Goal: Task Accomplishment & Management: Use online tool/utility

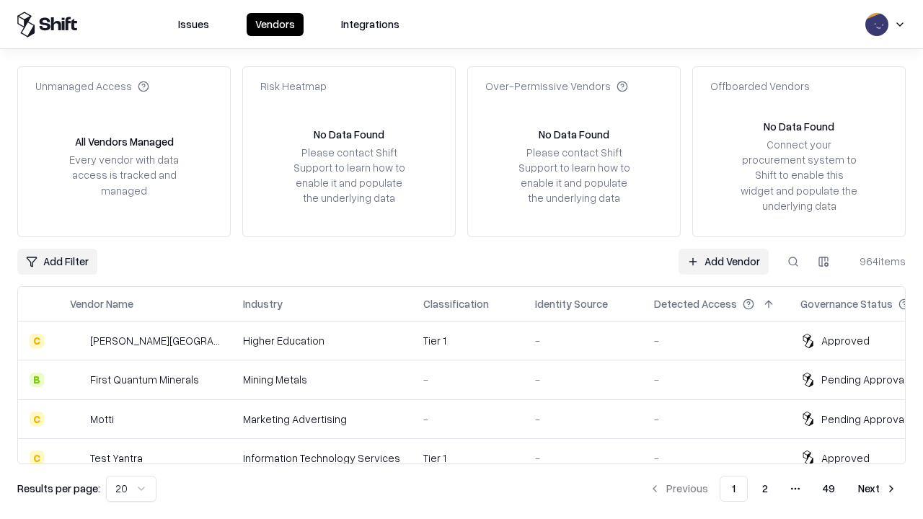
click at [723, 261] on link "Add Vendor" at bounding box center [724, 262] width 90 height 26
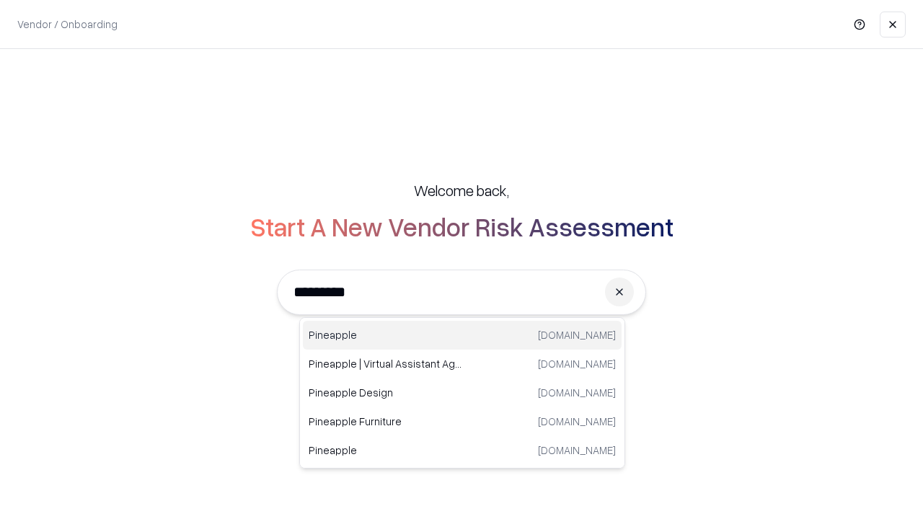
click at [462, 335] on div "Pineapple [DOMAIN_NAME]" at bounding box center [462, 335] width 319 height 29
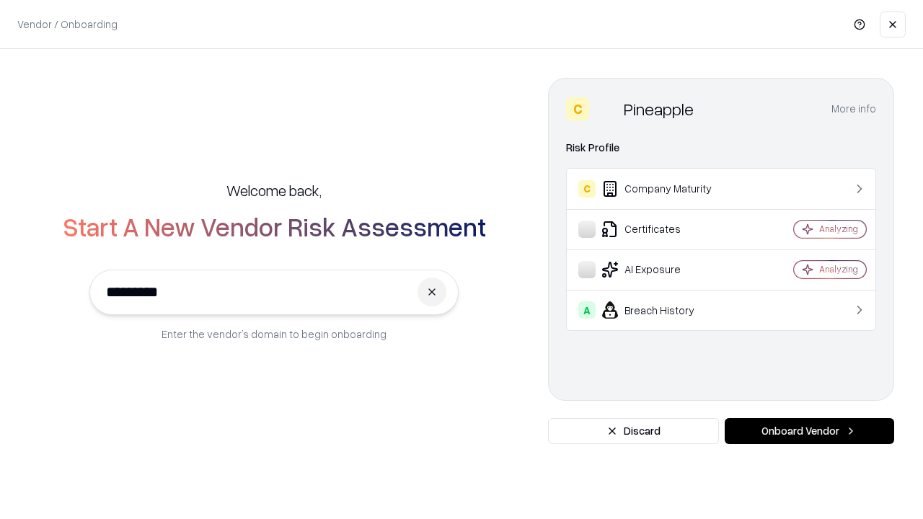
type input "*********"
click at [809, 431] on button "Onboard Vendor" at bounding box center [809, 431] width 169 height 26
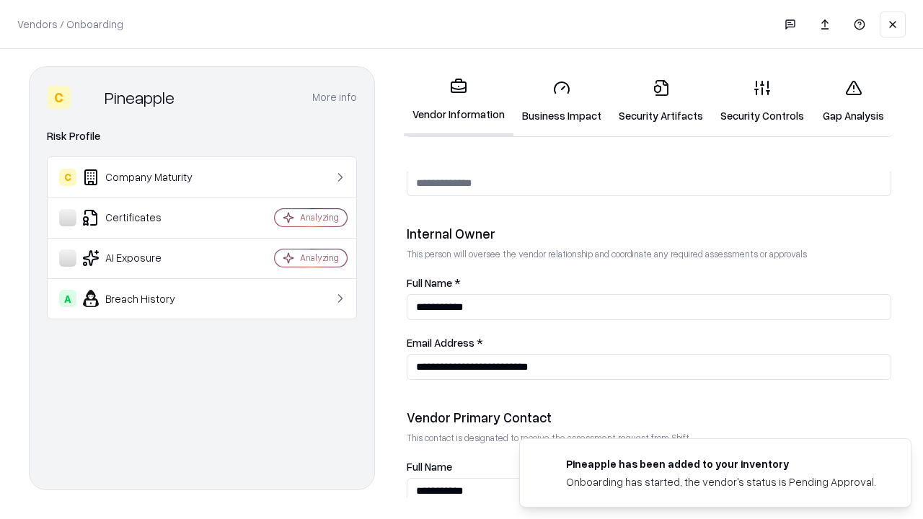
scroll to position [747, 0]
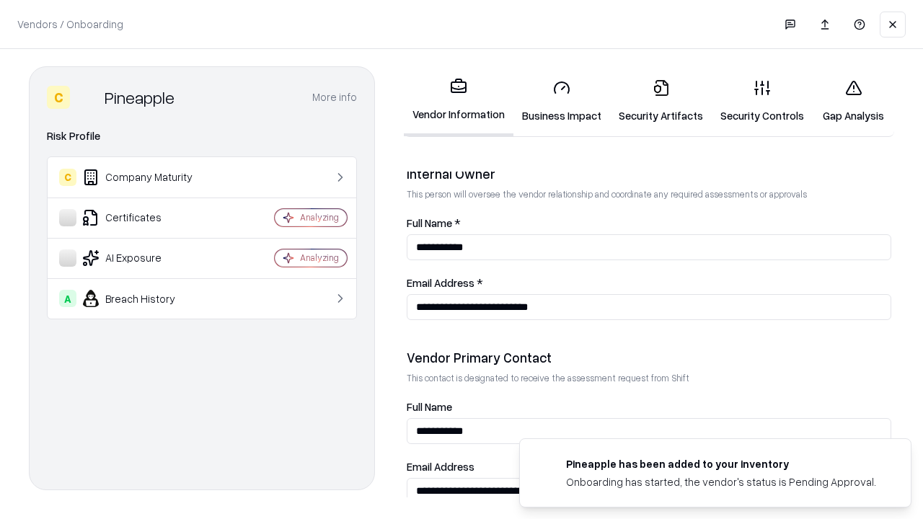
click at [661, 101] on link "Security Artifacts" at bounding box center [661, 101] width 102 height 67
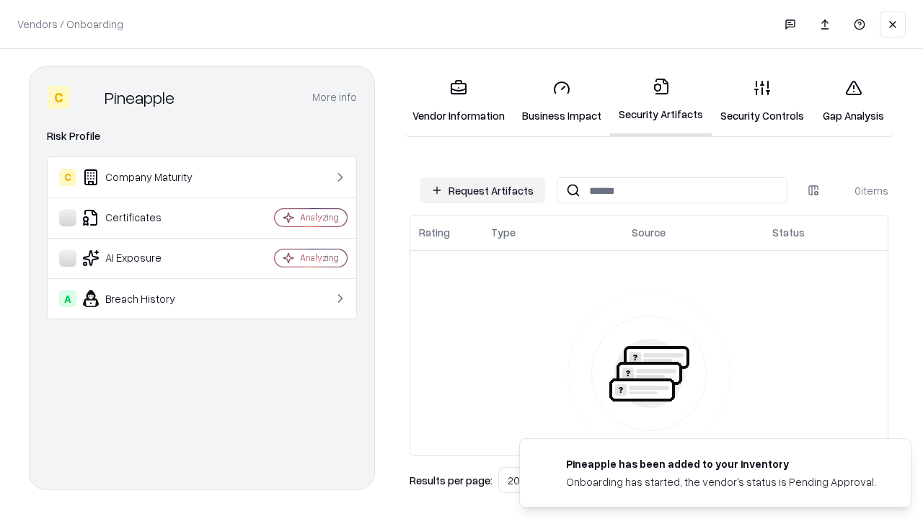
click at [482, 190] on button "Request Artifacts" at bounding box center [482, 190] width 125 height 26
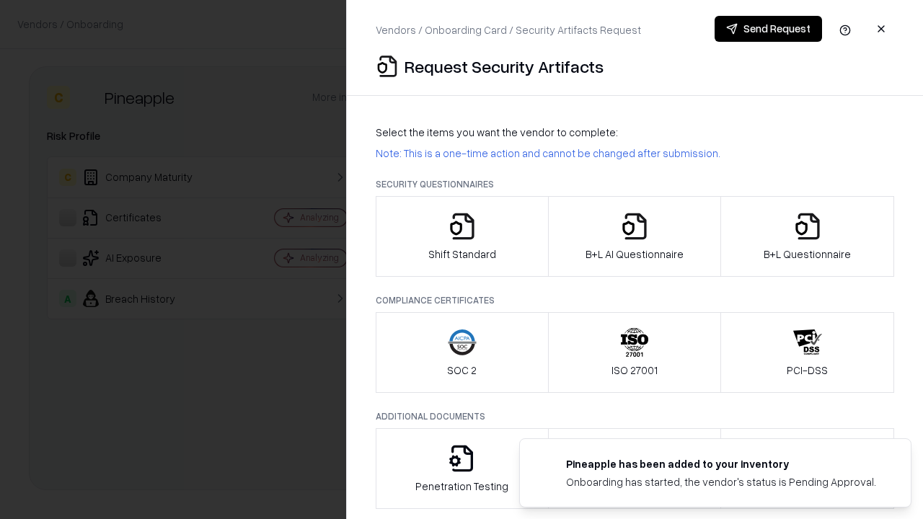
click at [807, 237] on icon "button" at bounding box center [807, 226] width 29 height 29
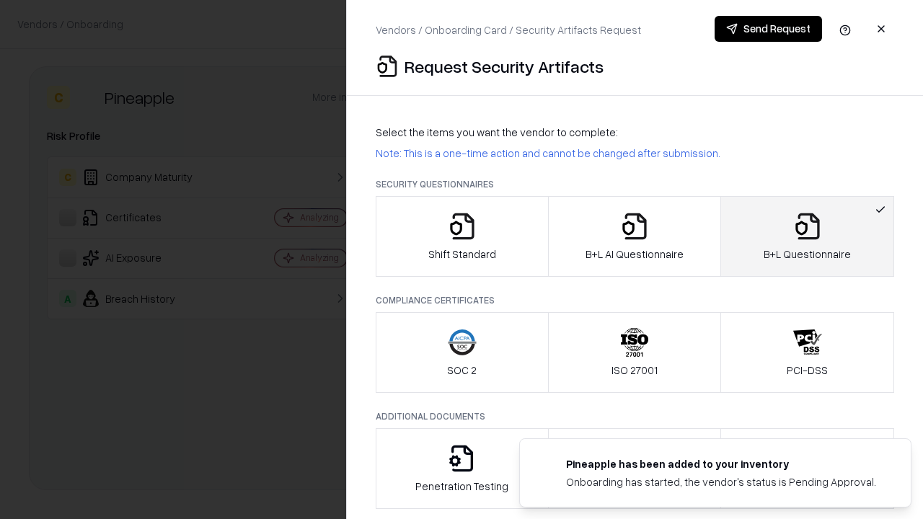
click at [634, 237] on icon "button" at bounding box center [634, 226] width 29 height 29
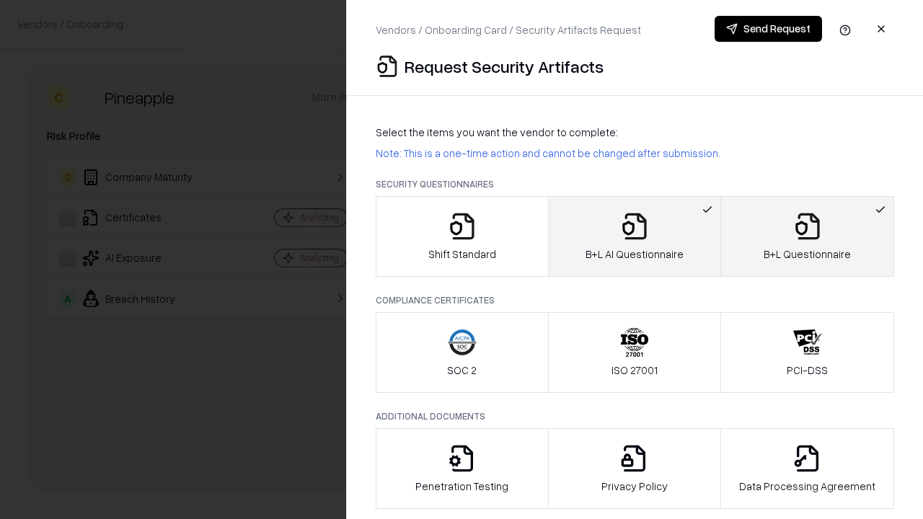
click at [768, 29] on button "Send Request" at bounding box center [768, 29] width 107 height 26
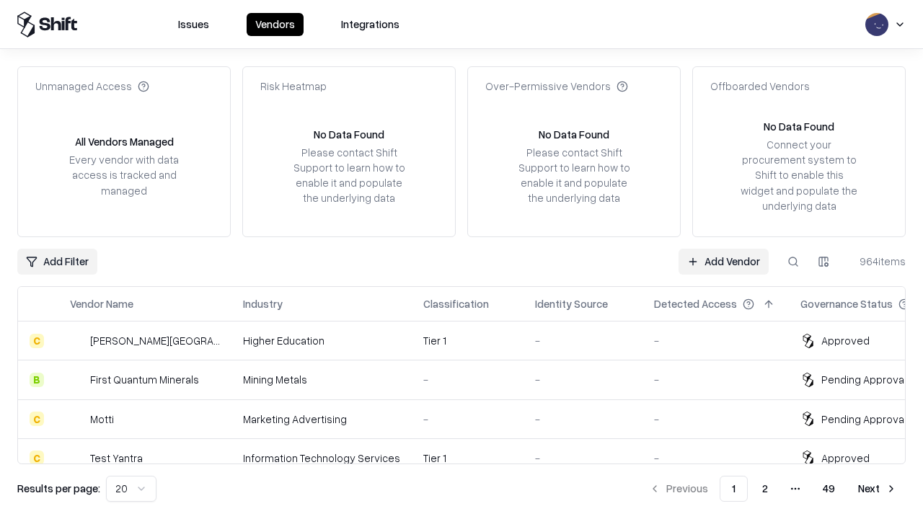
click at [723, 261] on link "Add Vendor" at bounding box center [724, 262] width 90 height 26
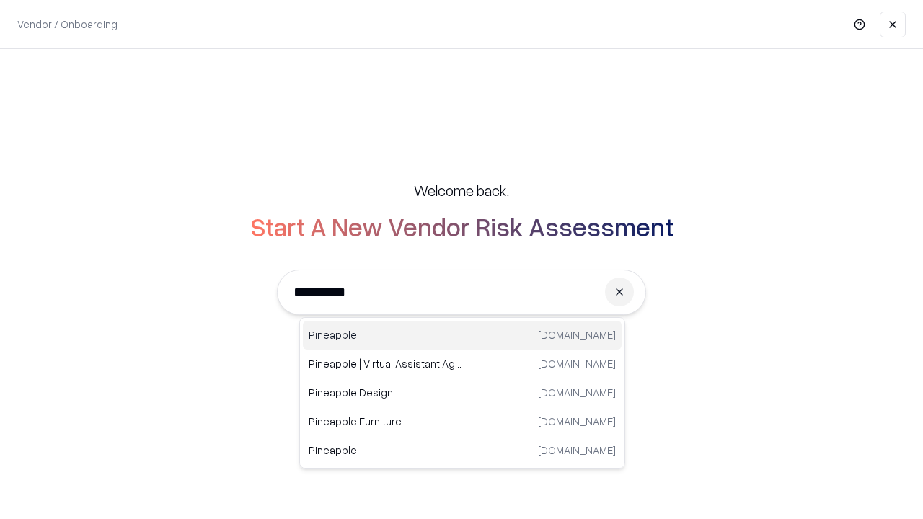
click at [462, 335] on div "Pineapple [DOMAIN_NAME]" at bounding box center [462, 335] width 319 height 29
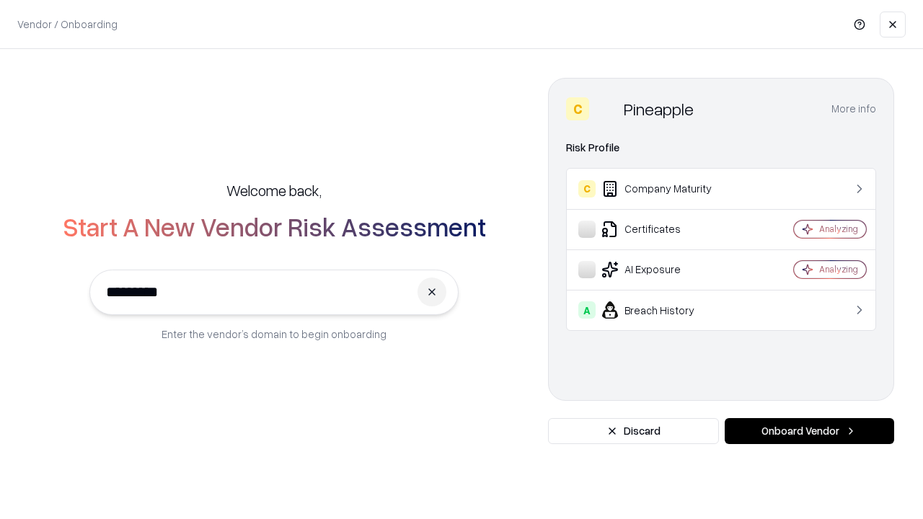
type input "*********"
click at [809, 431] on button "Onboard Vendor" at bounding box center [809, 431] width 169 height 26
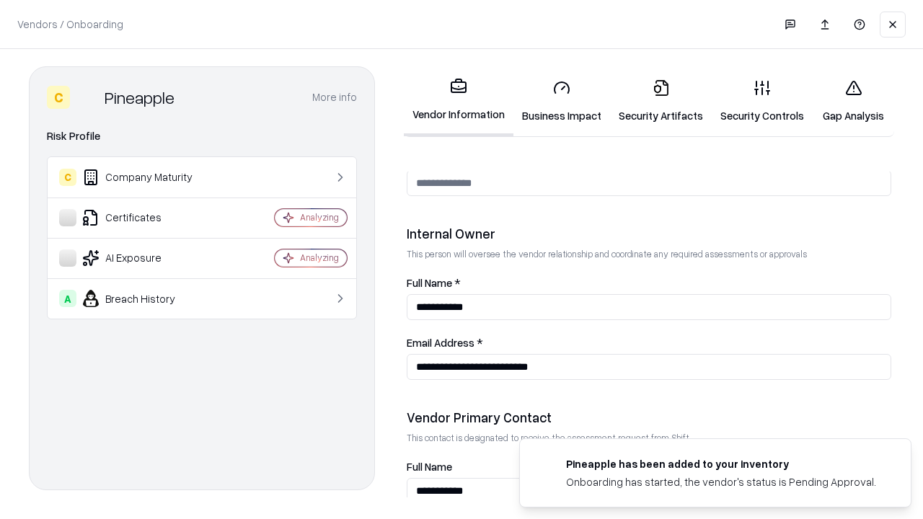
scroll to position [747, 0]
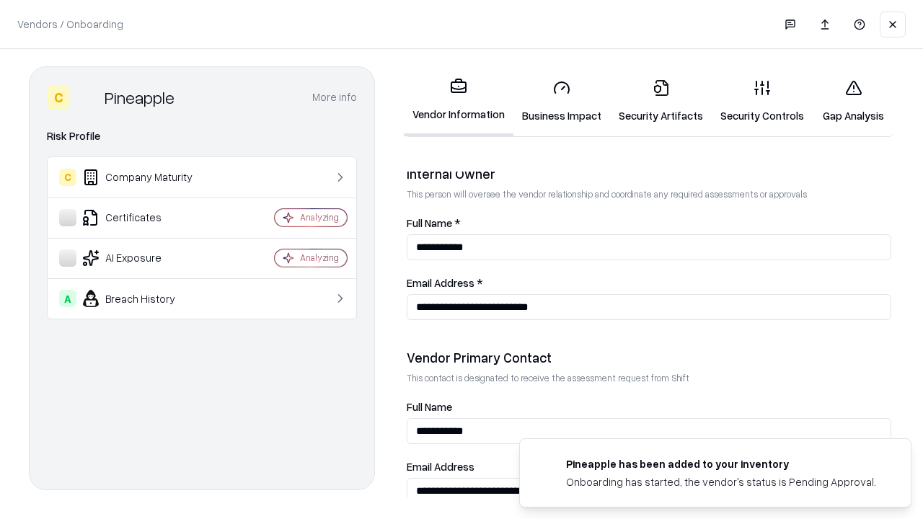
click at [853, 101] on link "Gap Analysis" at bounding box center [853, 101] width 81 height 67
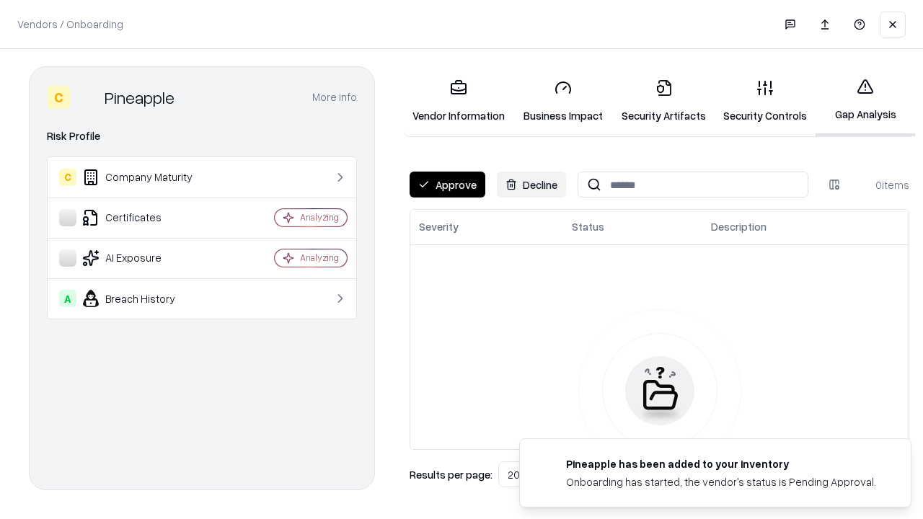
click at [447, 185] on button "Approve" at bounding box center [448, 185] width 76 height 26
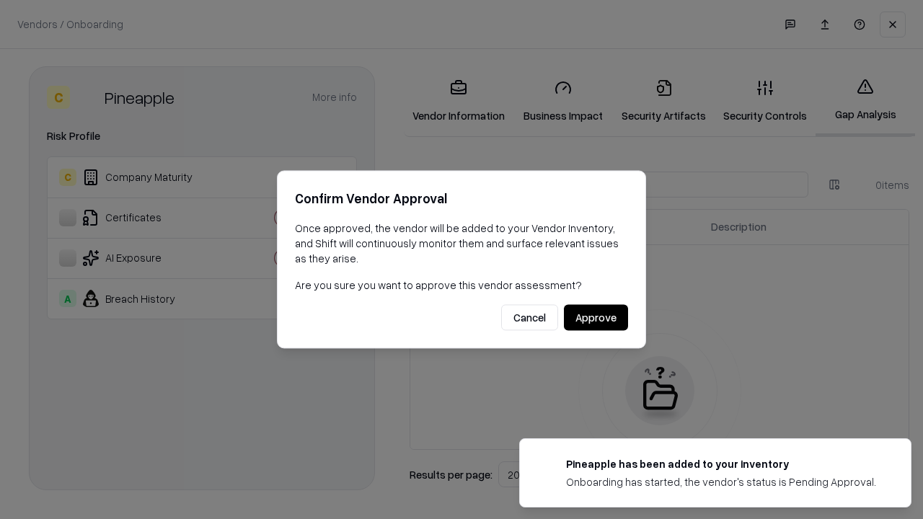
click at [596, 317] on button "Approve" at bounding box center [596, 318] width 64 height 26
